Goal: Task Accomplishment & Management: Manage account settings

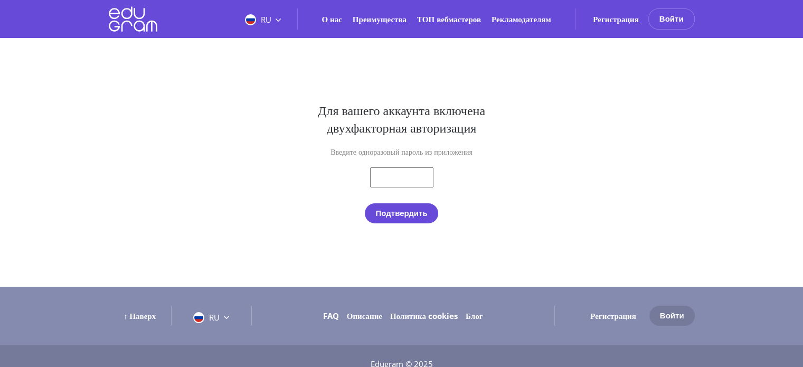
paste input "359797"
type input "359797"
click at [410, 205] on button "Подтвердить" at bounding box center [401, 213] width 73 height 20
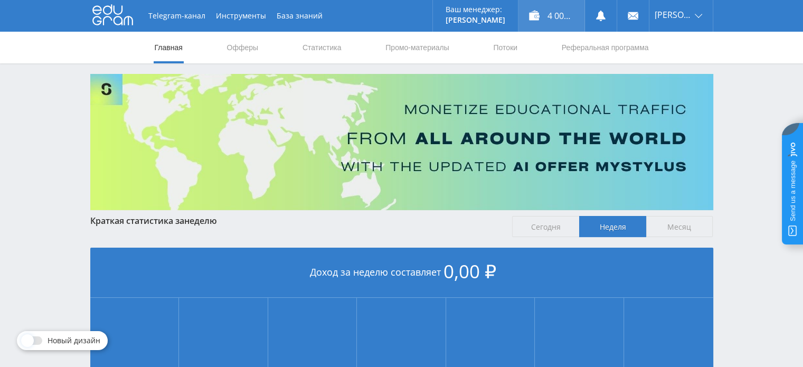
click at [553, 4] on div "4 000,00 ₽" at bounding box center [551, 16] width 66 height 32
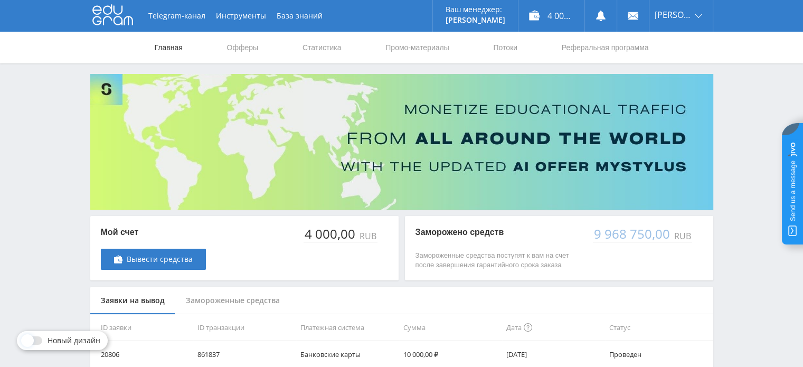
click at [165, 44] on link "Главная" at bounding box center [169, 48] width 30 height 32
